Goal: Information Seeking & Learning: Find specific fact

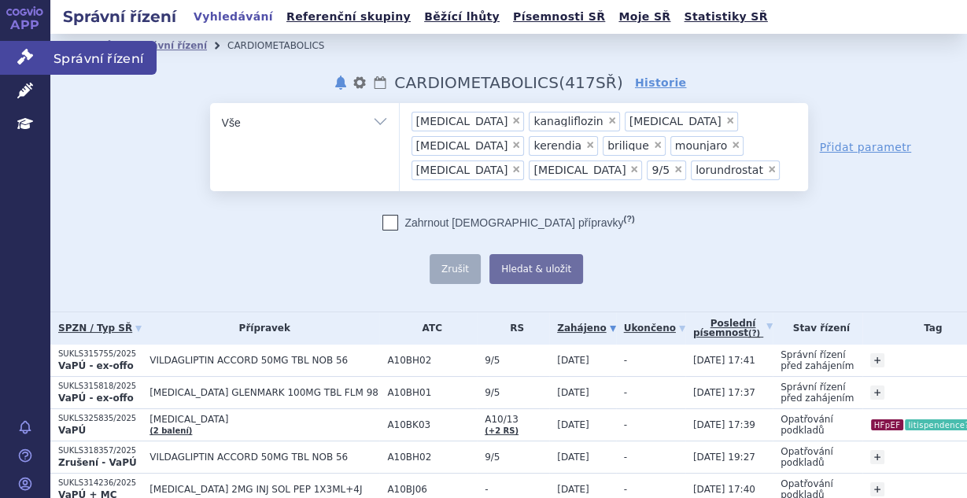
click at [20, 57] on icon at bounding box center [25, 57] width 16 height 16
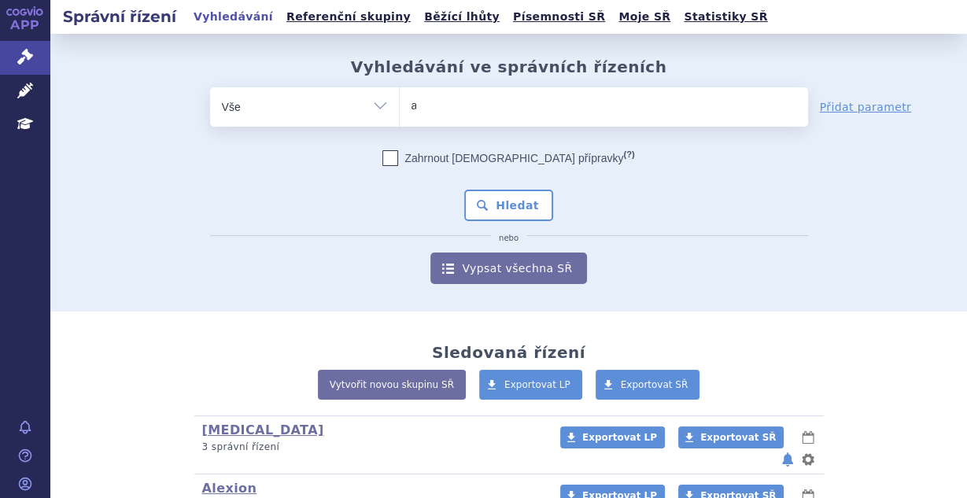
type input "ad"
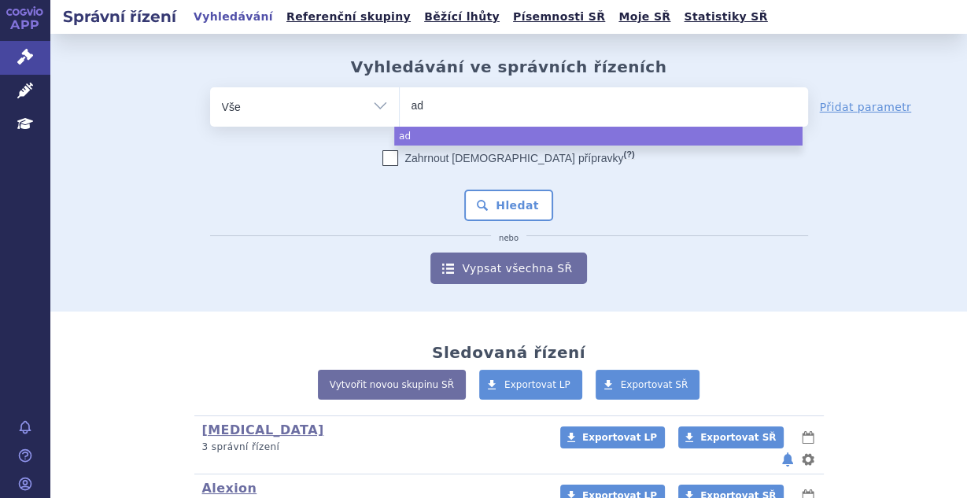
type input "adc"
select select "adc"
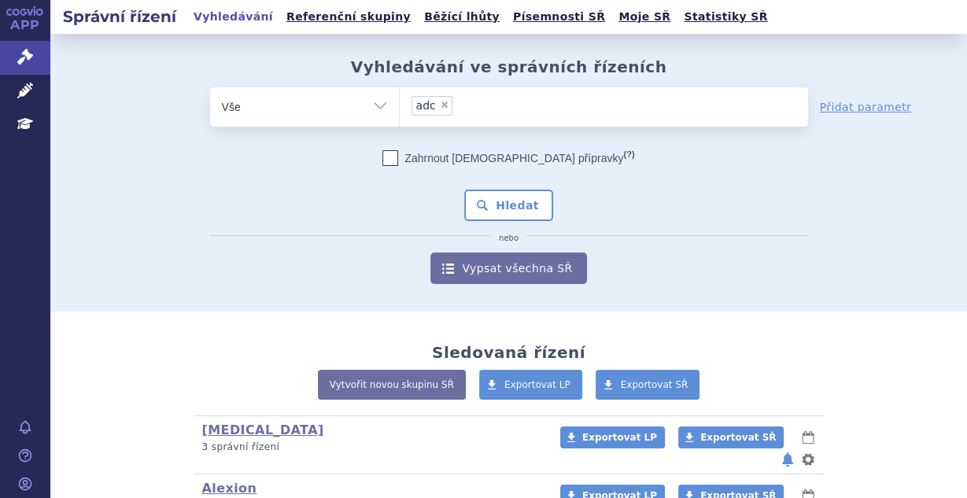
click at [440, 102] on span "×" at bounding box center [444, 104] width 9 height 9
click at [400, 102] on select "adc" at bounding box center [399, 106] width 1 height 39
select select
click at [442, 104] on ul at bounding box center [604, 103] width 408 height 33
click at [400, 104] on select "adc" at bounding box center [399, 106] width 1 height 39
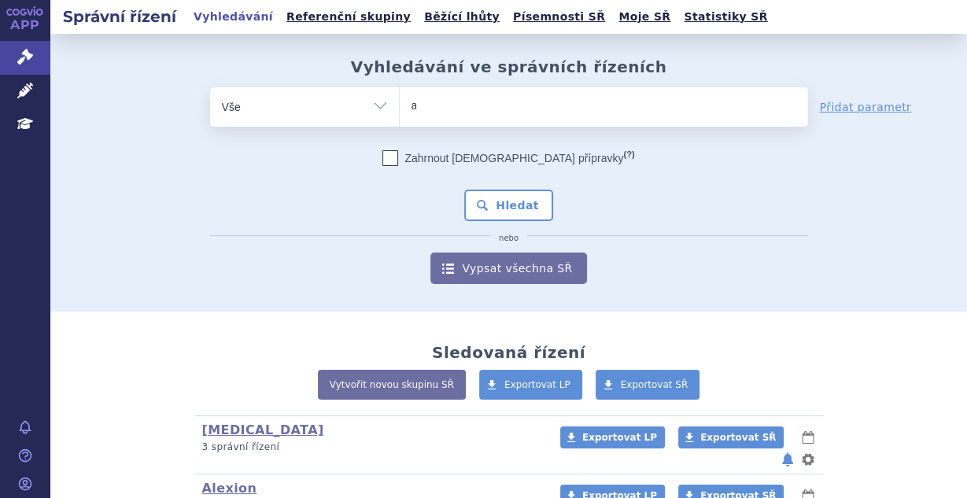
type input "ad"
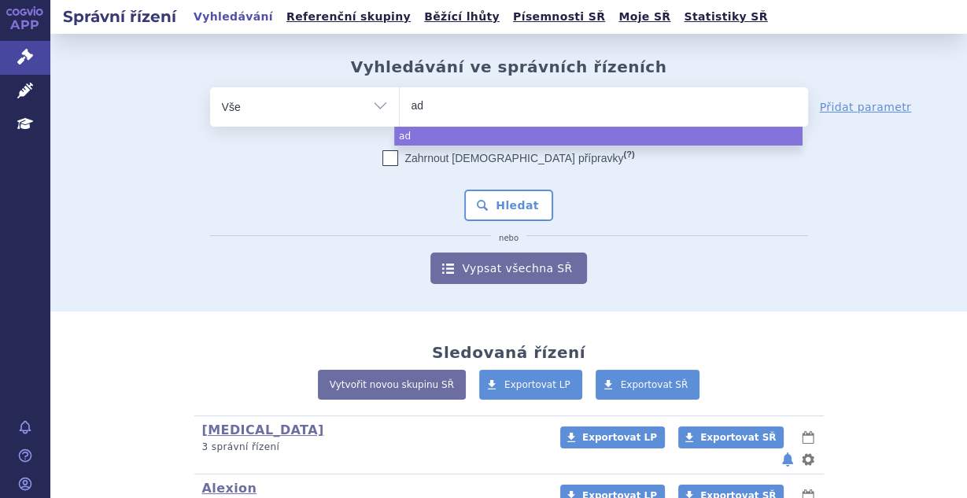
type input "adr"
type input "adria"
type input "adriati"
type input "adriativ"
select select "adriativ"
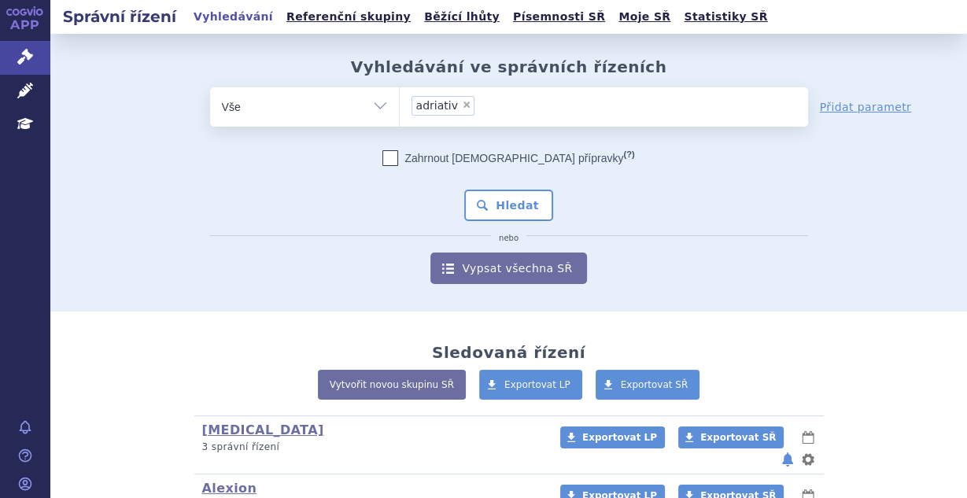
click at [462, 103] on span "×" at bounding box center [466, 104] width 9 height 9
click at [400, 103] on select "adriativ" at bounding box center [399, 106] width 1 height 39
select select
click at [488, 100] on ul at bounding box center [604, 103] width 408 height 33
click at [400, 100] on select "adriativ" at bounding box center [399, 106] width 1 height 39
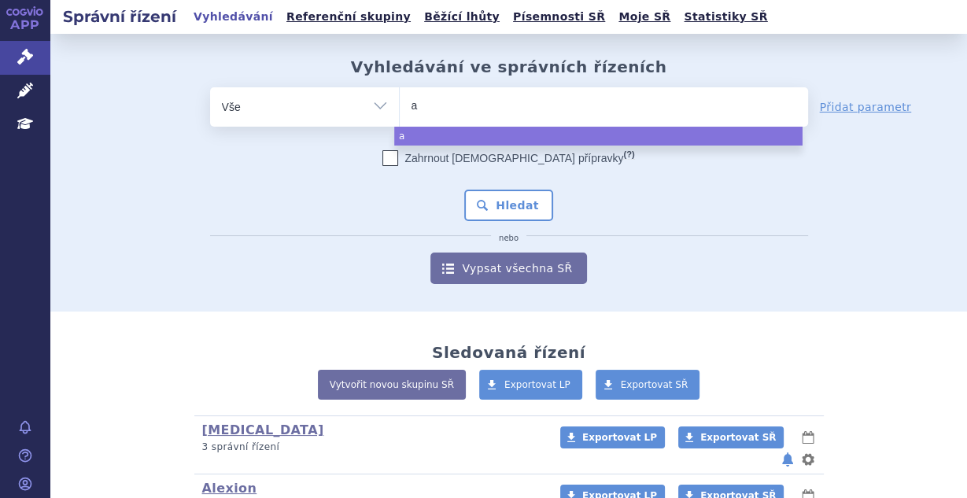
type input "ad"
type input "adri"
type input "adria"
type input "adriati"
type input "adriatic"
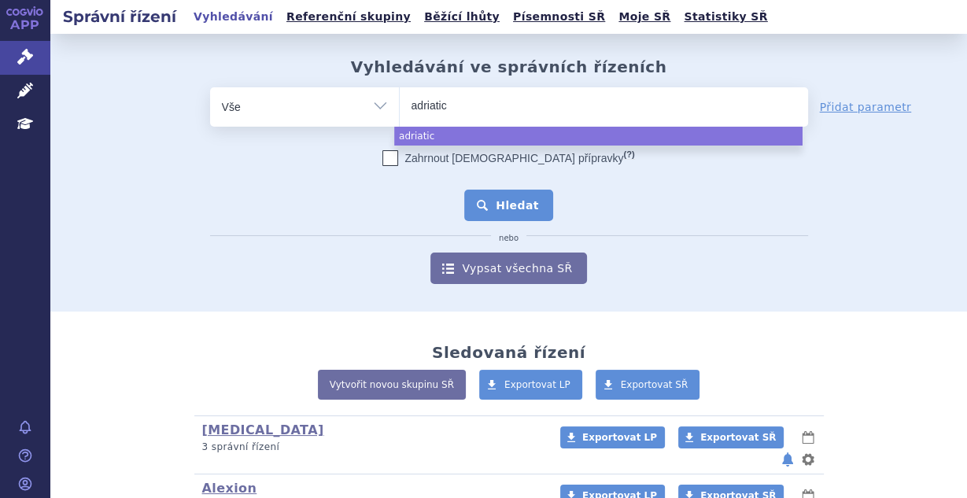
select select "adriatic"
click at [499, 200] on button "Hledat" at bounding box center [508, 205] width 89 height 31
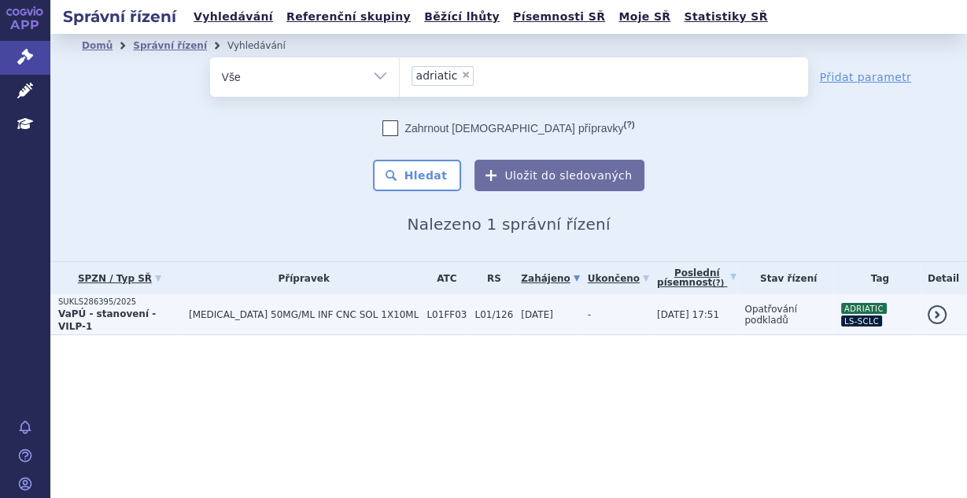
click at [538, 312] on td "[DATE]" at bounding box center [546, 314] width 66 height 41
